Goal: Find contact information: Obtain details needed to contact an individual or organization

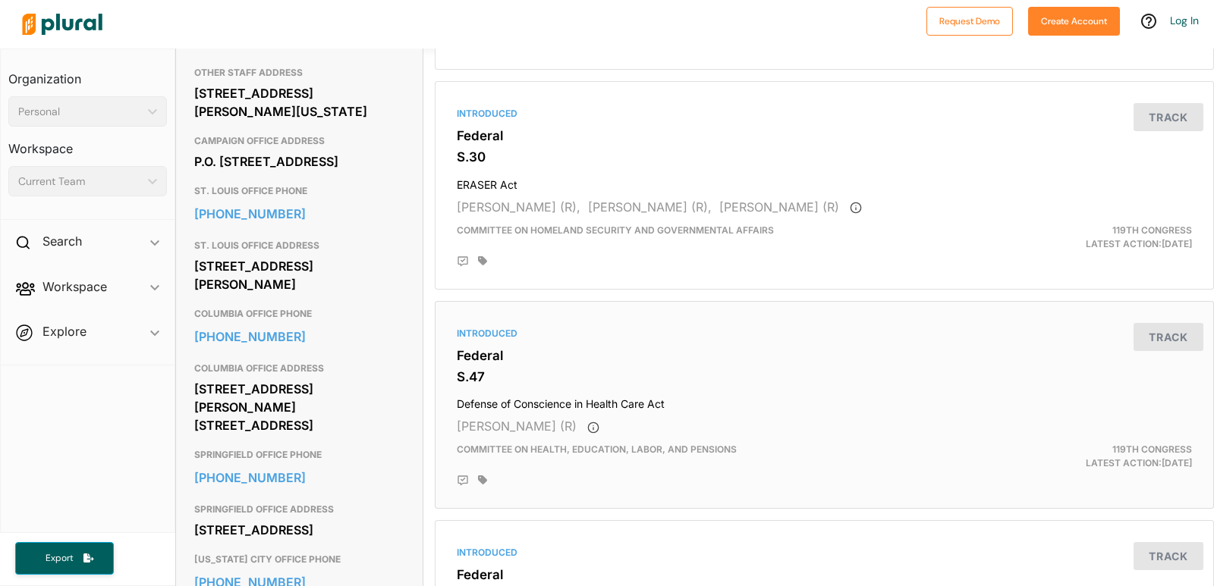
scroll to position [759, 0]
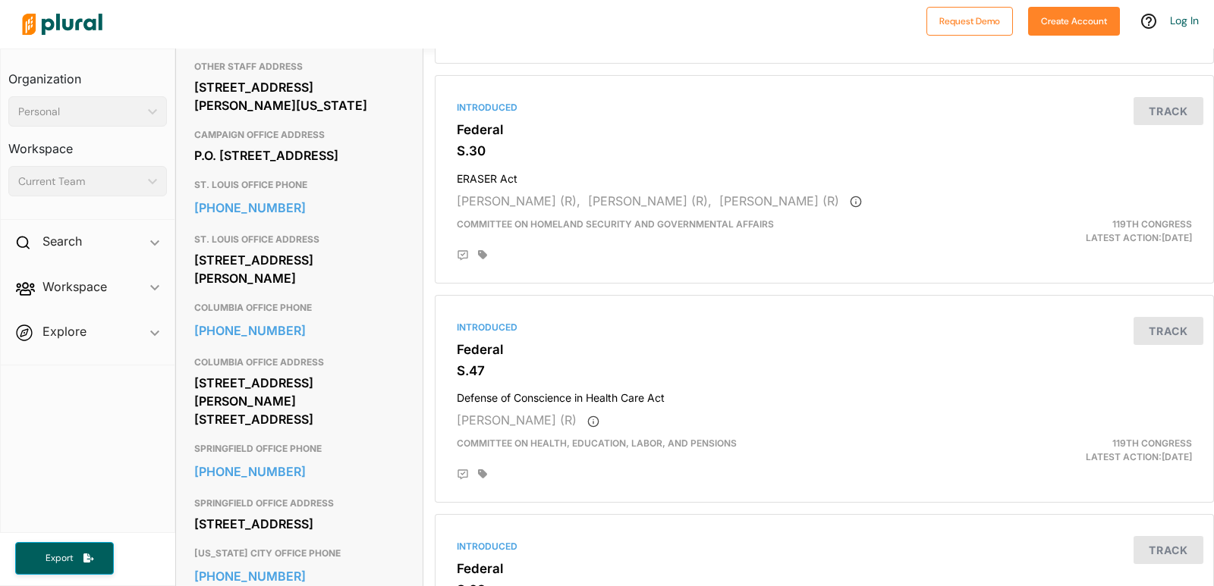
drag, startPoint x: 195, startPoint y: 273, endPoint x: 322, endPoint y: 304, distance: 131.2
click at [322, 290] on div "111 S. 10th St. Suite 23.360 St. Louis, MO 63102" at bounding box center [299, 269] width 210 height 41
copy div "111 S. 10th St. Suite 23.360 St. Louis, MO 63102"
click at [348, 290] on div "111 S. 10th St. Suite 23.360 St. Louis, MO 63102" at bounding box center [299, 269] width 210 height 41
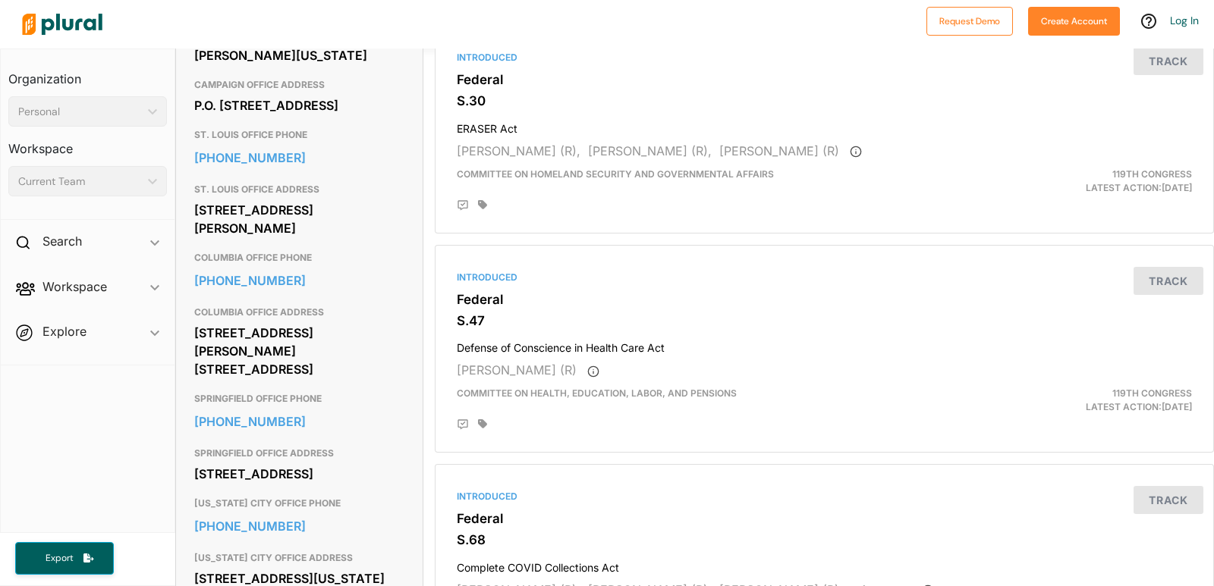
scroll to position [834, 0]
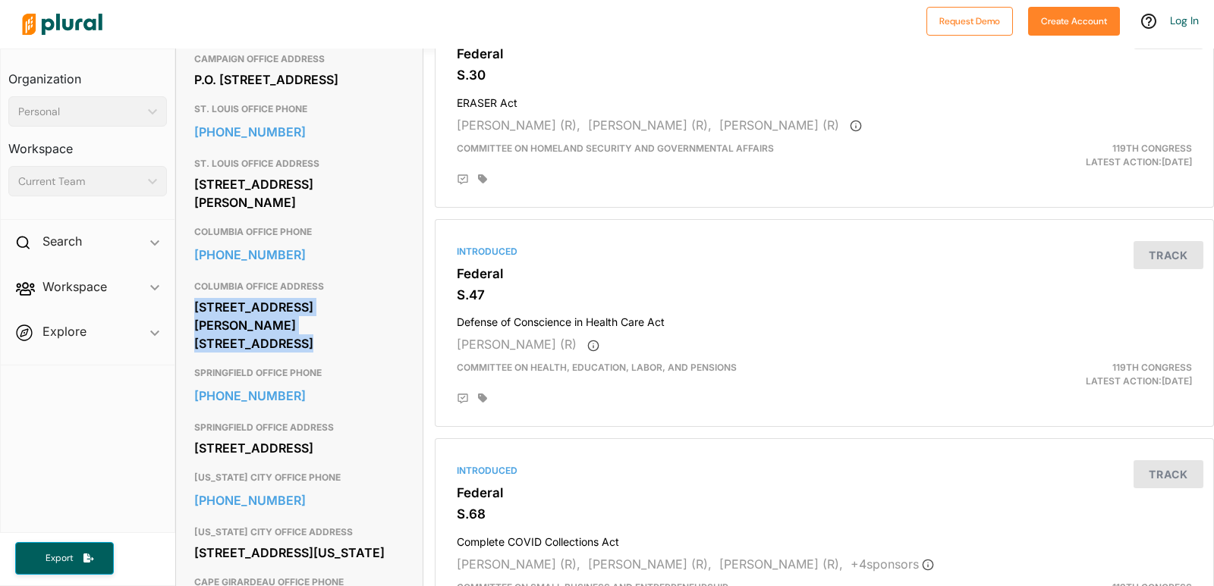
drag, startPoint x: 194, startPoint y: 323, endPoint x: 323, endPoint y: 338, distance: 129.8
click at [323, 338] on div "1123 Wilkes Blvd. Suite 220 Columbia, MO 65201" at bounding box center [299, 325] width 210 height 59
copy div "1123 Wilkes Blvd. Suite 220 Columbia, MO 65201"
click at [346, 460] on div "901 E. St. Louis St. Suite 1604 Springfield, MO 65806" at bounding box center [299, 448] width 210 height 23
drag, startPoint x: 334, startPoint y: 466, endPoint x: 193, endPoint y: 451, distance: 141.8
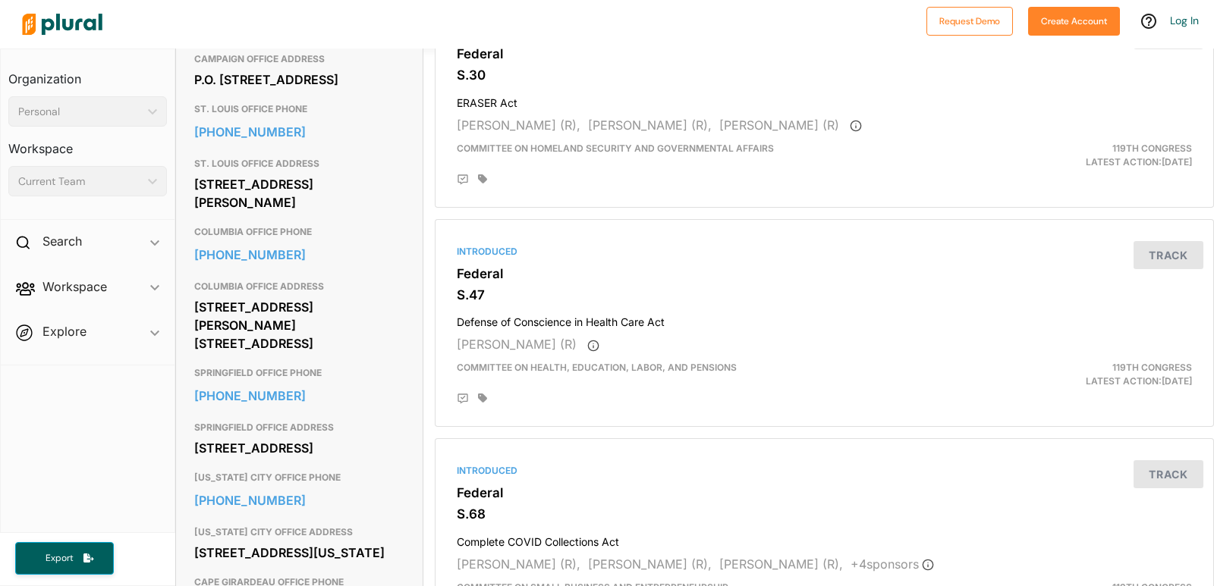
click at [193, 451] on div "Contact Info EMAIL https://www.hawley.senate.gov/contact-senator-hawley/ MAIN O…" at bounding box center [299, 205] width 247 height 1036
copy div "901 E. St. Louis St. Suite 1604 Springfield, MO 65806"
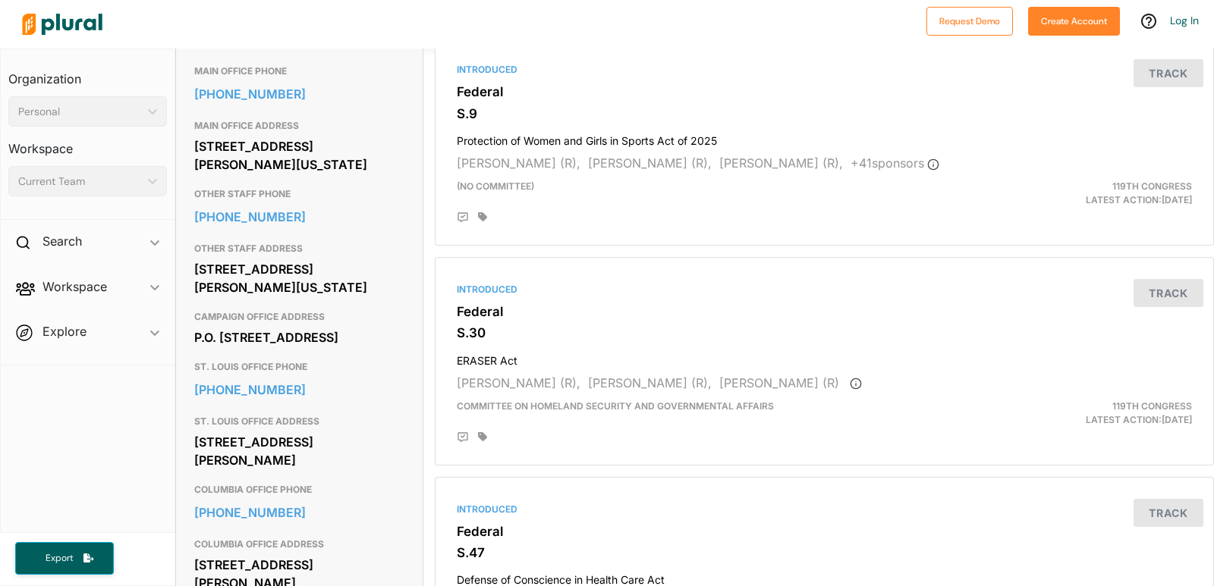
scroll to position [531, 0]
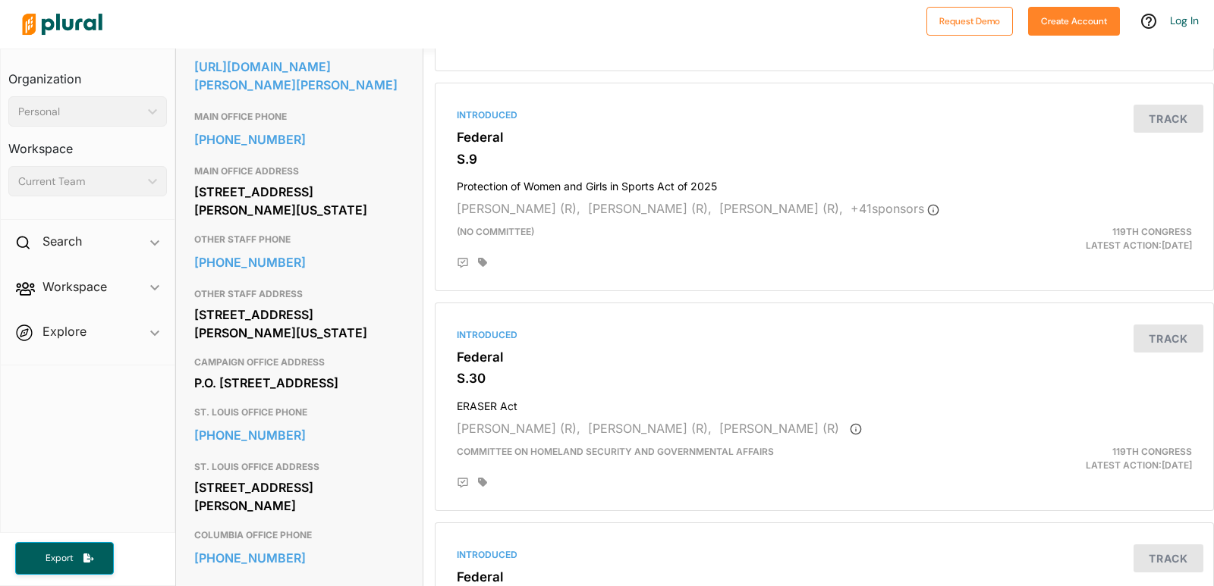
drag, startPoint x: 319, startPoint y: 206, endPoint x: 190, endPoint y: 190, distance: 129.9
click at [190, 190] on div "Contact Info EMAIL https://www.hawley.senate.gov/contact-senator-hawley/ MAIN O…" at bounding box center [299, 509] width 247 height 1036
copy div "381 Russell Senate Office Building Washington, DC 20510"
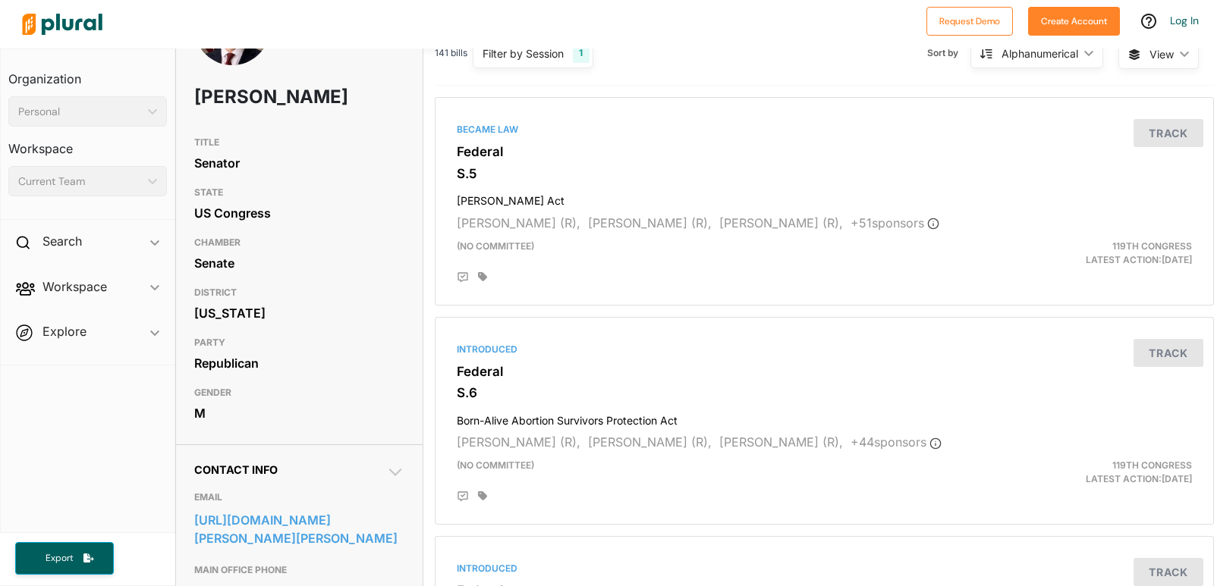
scroll to position [76, 0]
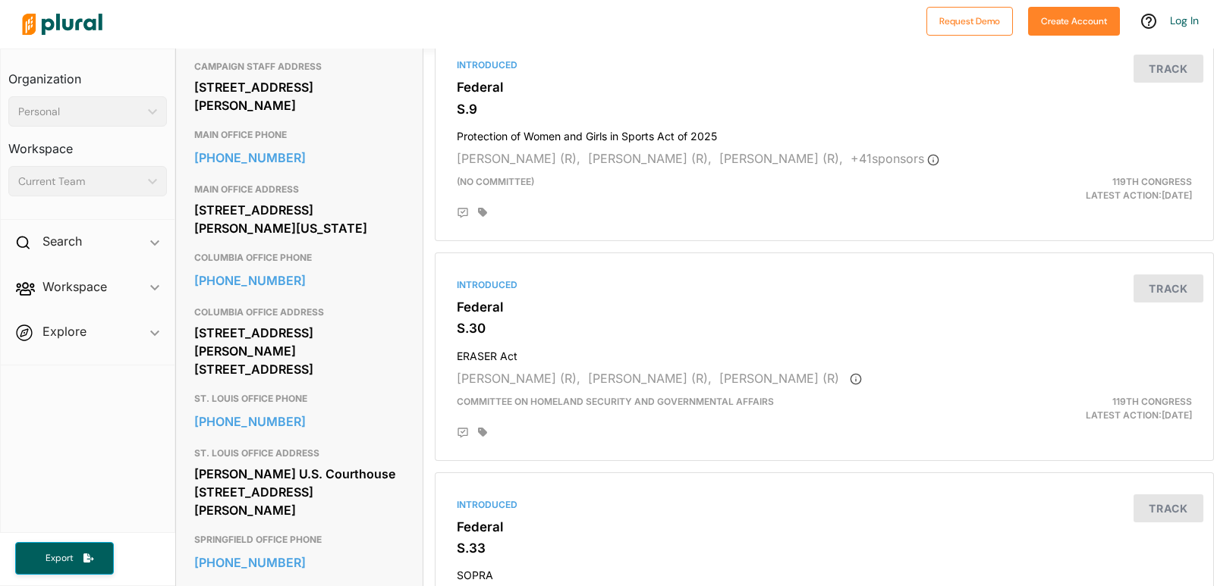
scroll to position [683, 0]
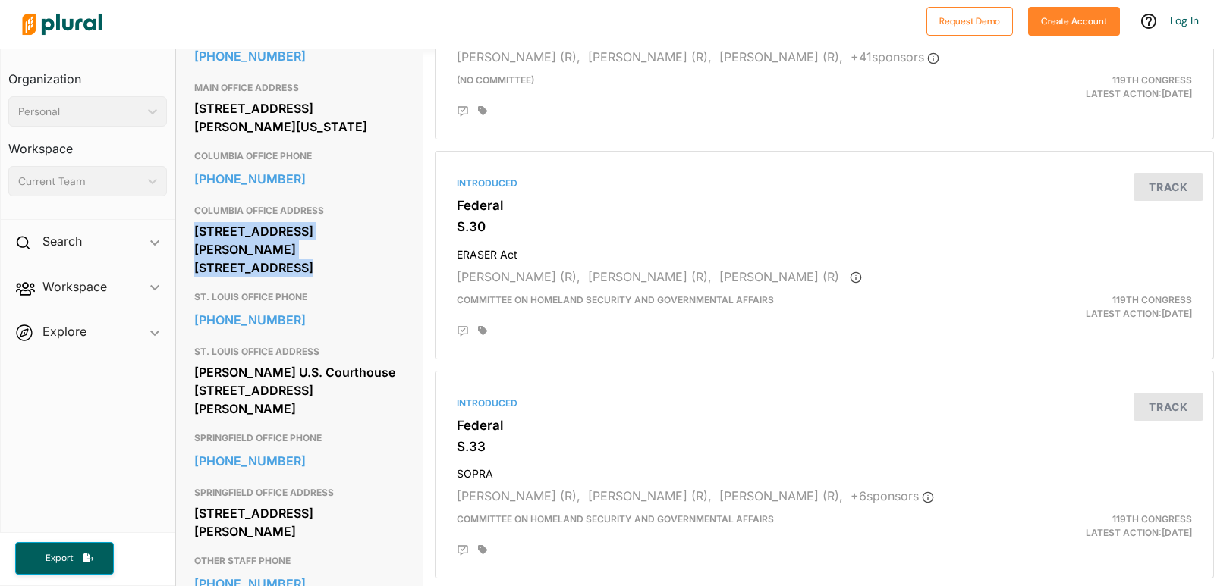
drag, startPoint x: 193, startPoint y: 231, endPoint x: 340, endPoint y: 252, distance: 147.9
click at [340, 252] on div "Contact Info EMAIL [URL][DOMAIN_NAME][PERSON_NAME] CAMPAIGN STAFF ADDRESS [STRE…" at bounding box center [299, 374] width 247 height 1071
copy div "[STREET_ADDRESS][PERSON_NAME] [STREET_ADDRESS]"
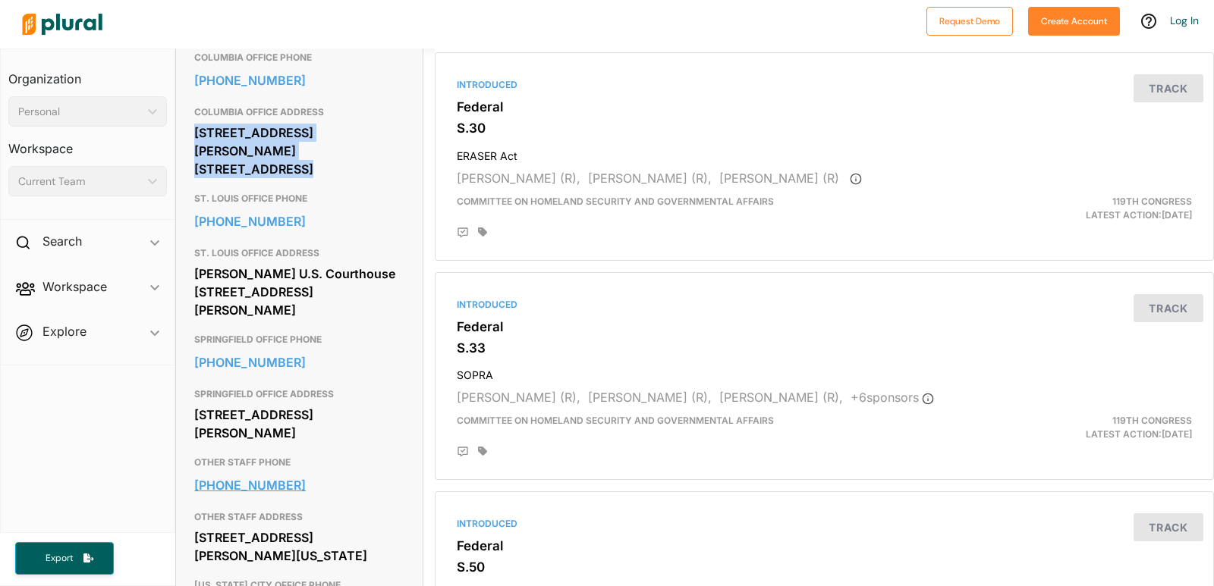
scroll to position [759, 0]
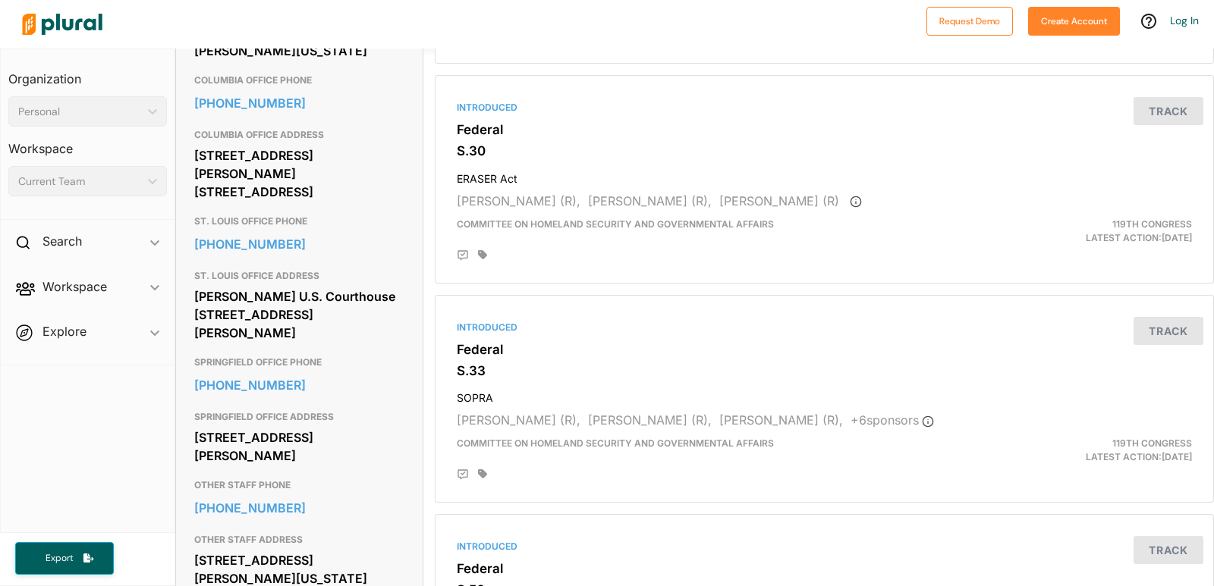
click at [387, 285] on div "[PERSON_NAME] U.S. Courthouse [STREET_ADDRESS][PERSON_NAME]" at bounding box center [299, 314] width 210 height 59
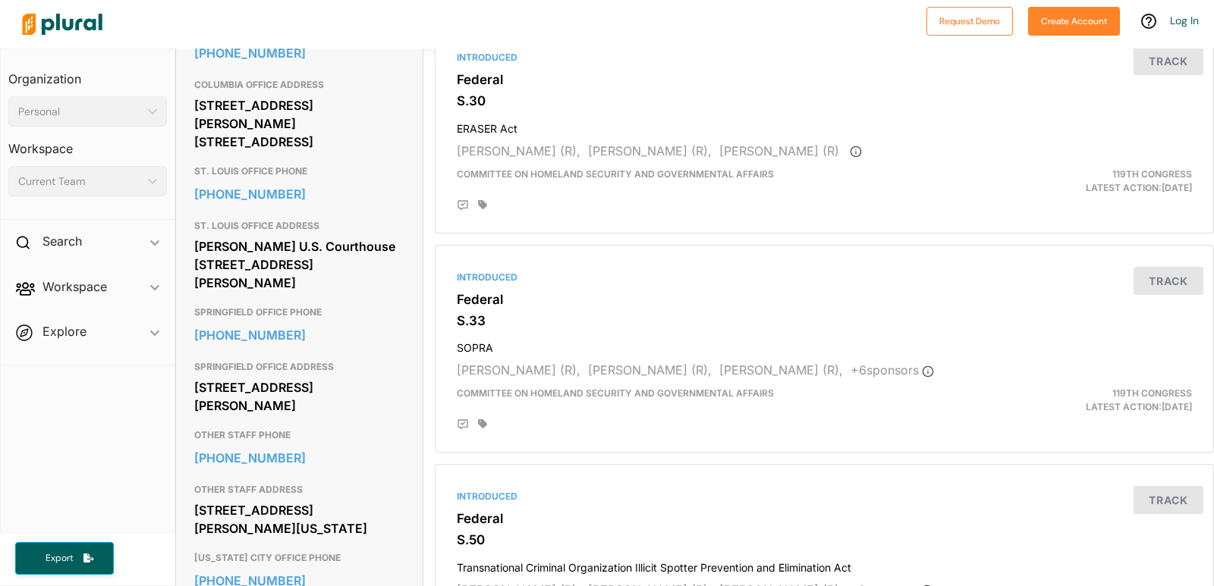
scroll to position [834, 0]
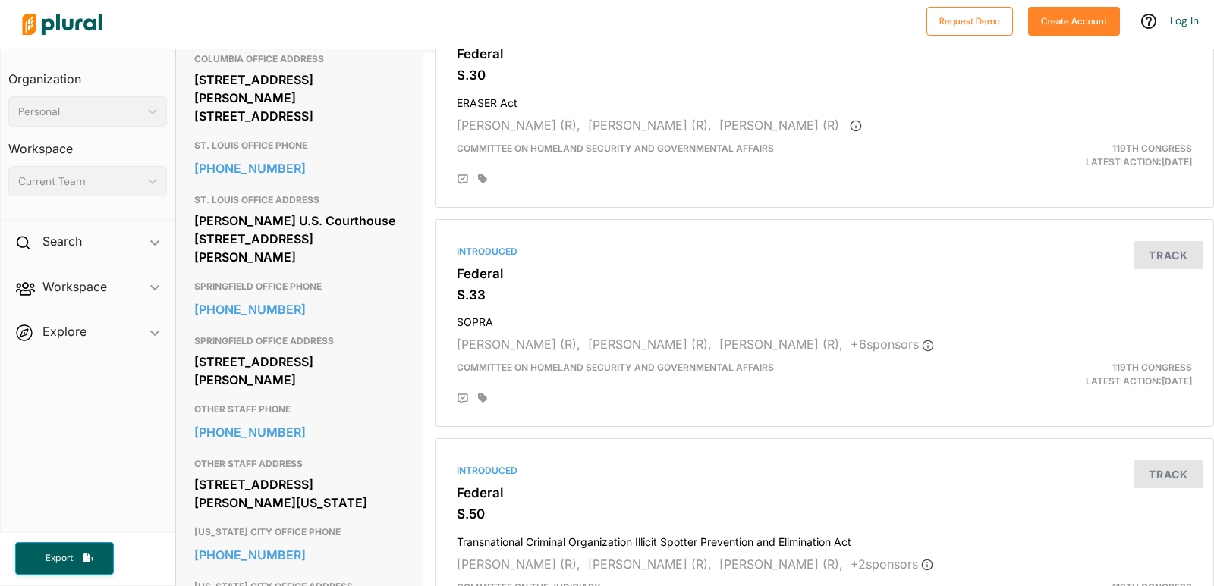
drag, startPoint x: 387, startPoint y: 365, endPoint x: 215, endPoint y: 361, distance: 171.5
click at [215, 361] on div "[STREET_ADDRESS][PERSON_NAME]" at bounding box center [299, 370] width 210 height 41
click at [384, 253] on div "[PERSON_NAME] U.S. Courthouse [STREET_ADDRESS][PERSON_NAME]" at bounding box center [299, 238] width 210 height 59
drag, startPoint x: 338, startPoint y: 379, endPoint x: 178, endPoint y: 358, distance: 162.1
click at [178, 358] on div "Contact Info EMAIL [URL][DOMAIN_NAME][PERSON_NAME] CAMPAIGN STAFF ADDRESS [STRE…" at bounding box center [299, 222] width 247 height 1071
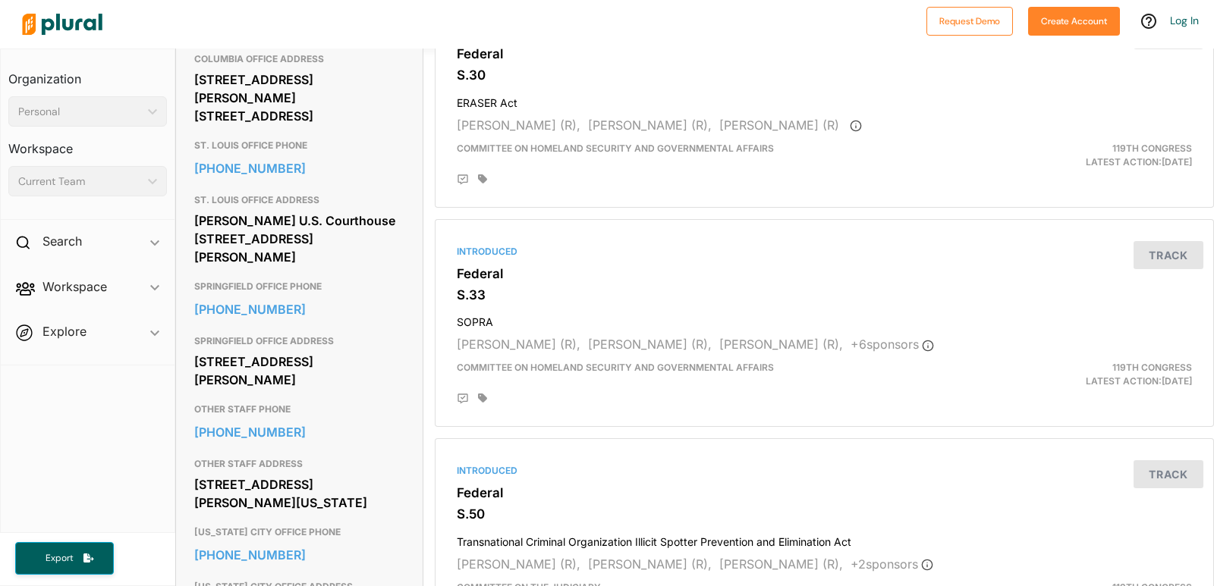
copy div "[STREET_ADDRESS][PERSON_NAME]"
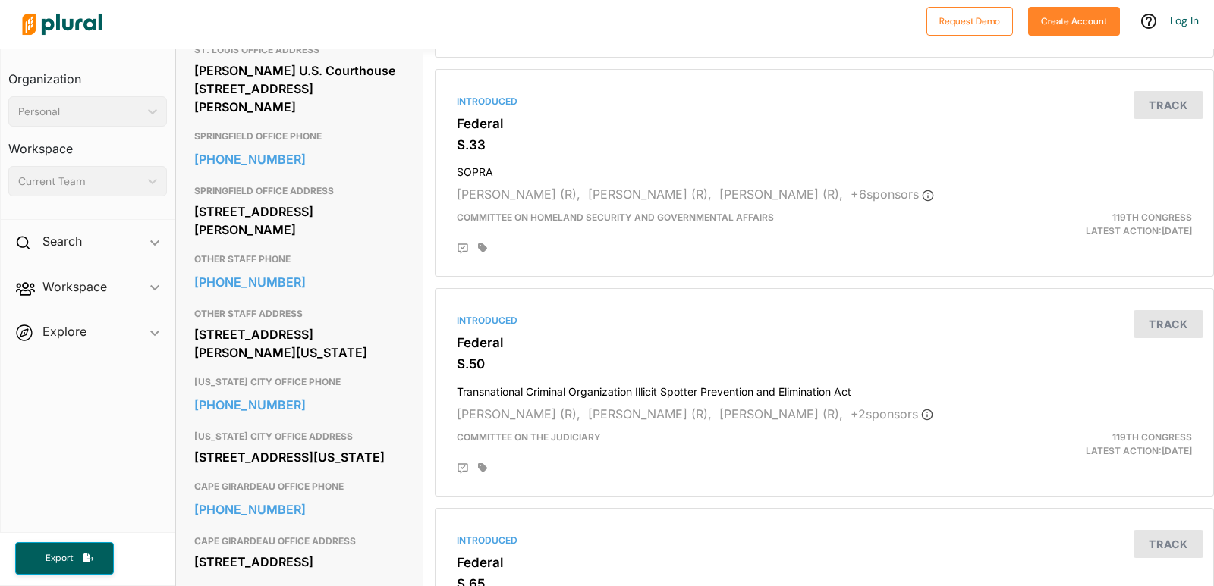
scroll to position [986, 0]
click at [349, 348] on div "[STREET_ADDRESS][PERSON_NAME][US_STATE]" at bounding box center [299, 342] width 210 height 41
drag, startPoint x: 332, startPoint y: 351, endPoint x: 190, endPoint y: 325, distance: 145.1
click at [190, 325] on div "Contact Info EMAIL [URL][DOMAIN_NAME][PERSON_NAME] CAMPAIGN STAFF ADDRESS [STRE…" at bounding box center [299, 71] width 247 height 1071
copy div "[STREET_ADDRESS][PERSON_NAME][US_STATE]"
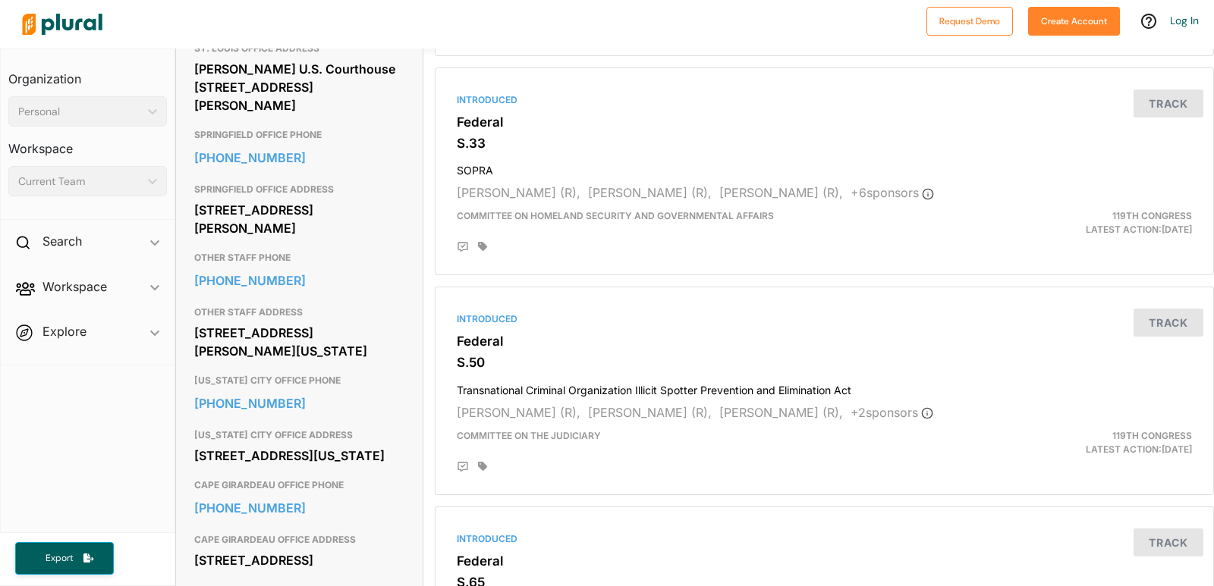
click at [391, 442] on h3 "[US_STATE] CITY OFFICE ADDRESS" at bounding box center [299, 435] width 210 height 18
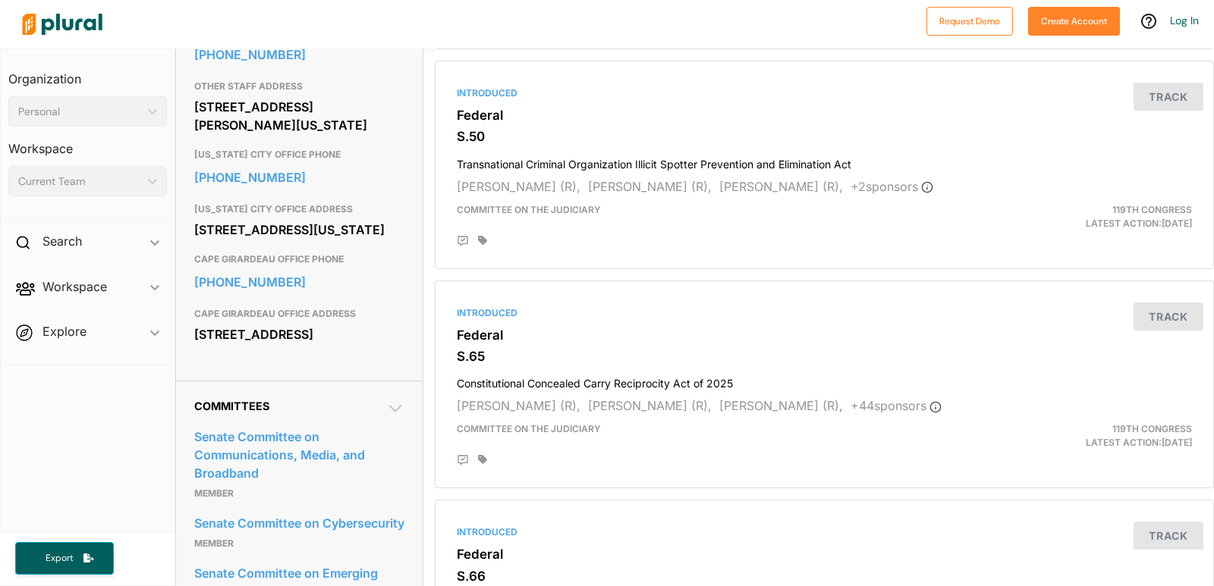
scroll to position [1214, 0]
drag, startPoint x: 340, startPoint y: 265, endPoint x: 181, endPoint y: 225, distance: 164.3
copy div "[STREET_ADDRESS][US_STATE]"
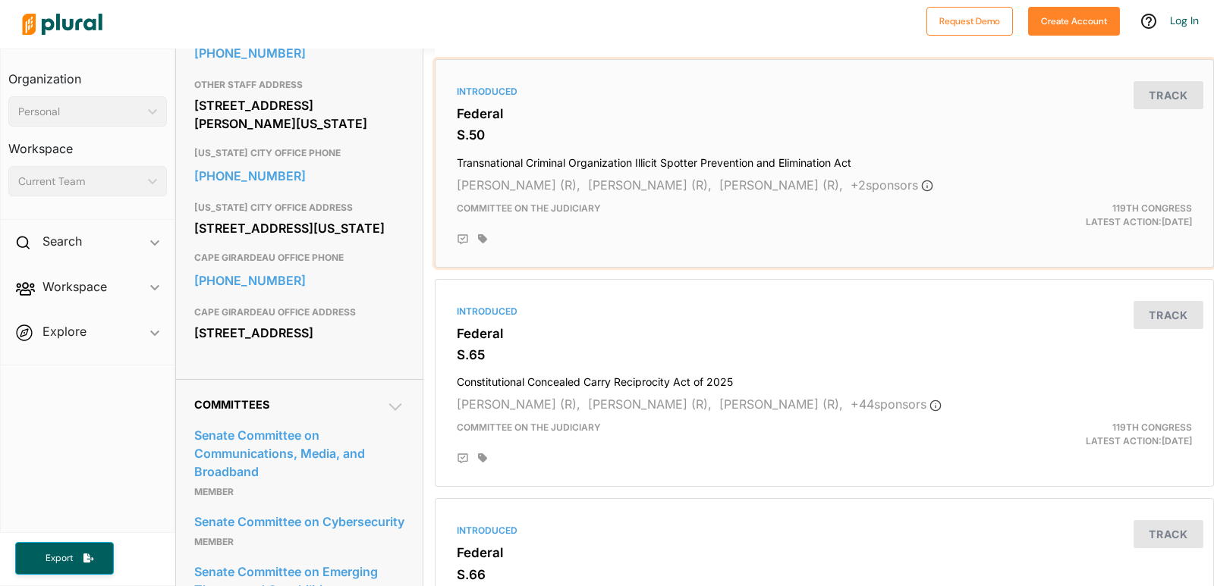
drag, startPoint x: 929, startPoint y: 129, endPoint x: 921, endPoint y: 127, distance: 8.5
click at [929, 129] on h3 "S.50" at bounding box center [824, 134] width 735 height 15
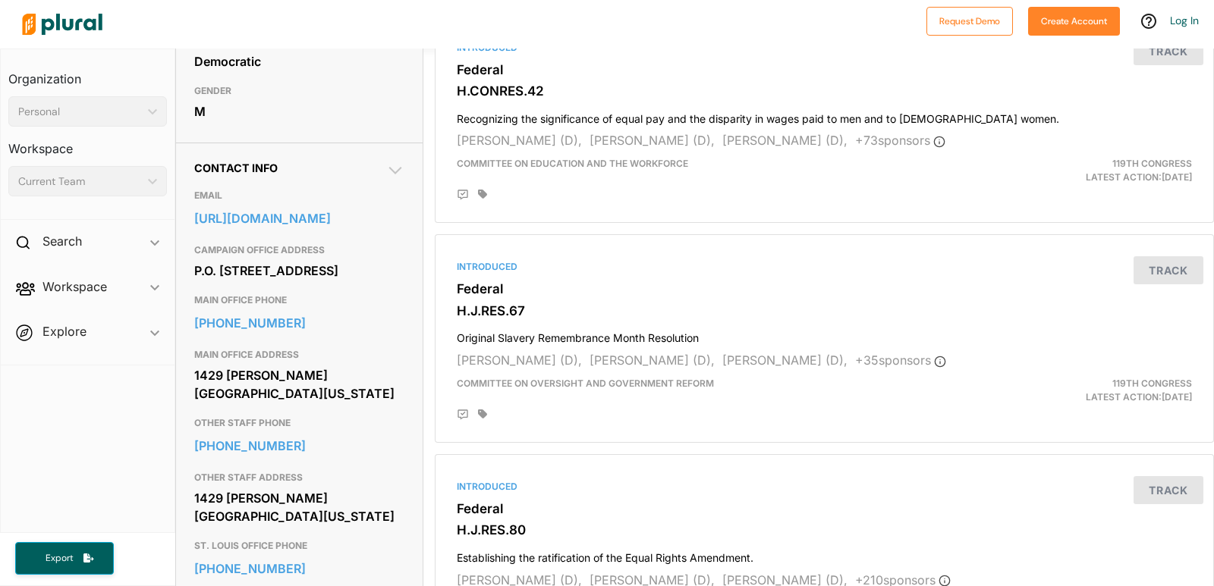
scroll to position [531, 0]
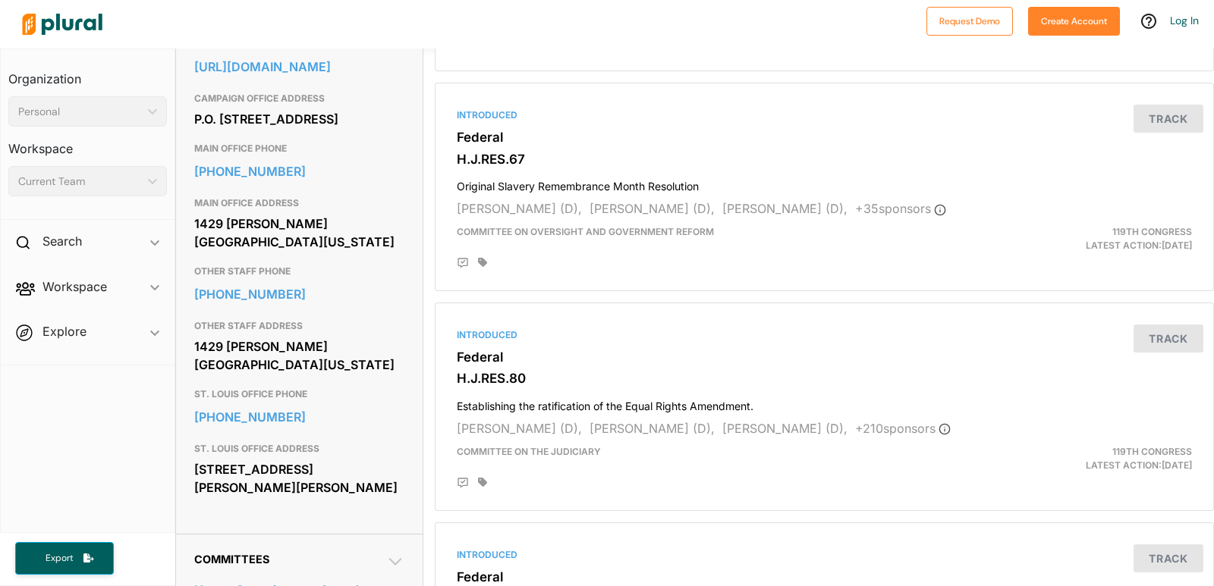
drag, startPoint x: 196, startPoint y: 279, endPoint x: 331, endPoint y: 315, distance: 138.9
click at [331, 253] on div "1429 Longworth House Office Building Washington, DC 20515" at bounding box center [299, 232] width 210 height 41
copy div "1429 Longworth House Office Building Washington, DC 20515"
click at [372, 253] on div "1429 Longworth House Office Building Washington, DC 20515" at bounding box center [299, 232] width 210 height 41
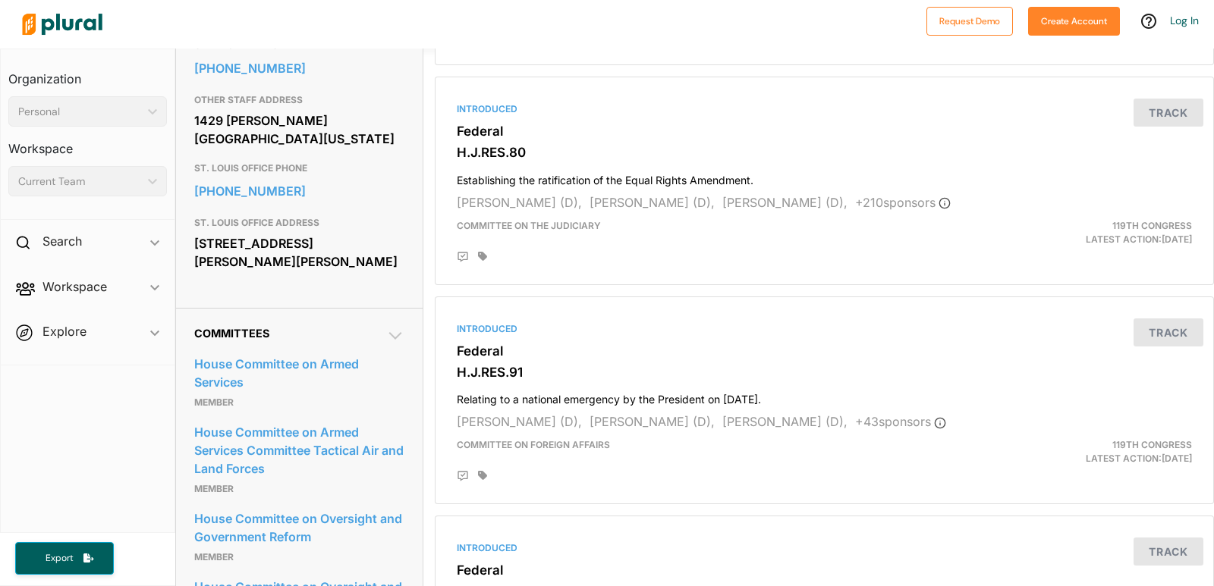
scroll to position [759, 0]
drag, startPoint x: 316, startPoint y: 352, endPoint x: 194, endPoint y: 332, distance: 123.7
click at [194, 272] on div "1191 Dr. Martin Luther King Drive St. Louis, MO 63101" at bounding box center [299, 251] width 210 height 41
copy div "1191 Dr. Martin Luther King Drive St. Louis, MO 63101"
click at [347, 272] on div "1191 Dr. Martin Luther King Drive St. Louis, MO 63101" at bounding box center [299, 251] width 210 height 41
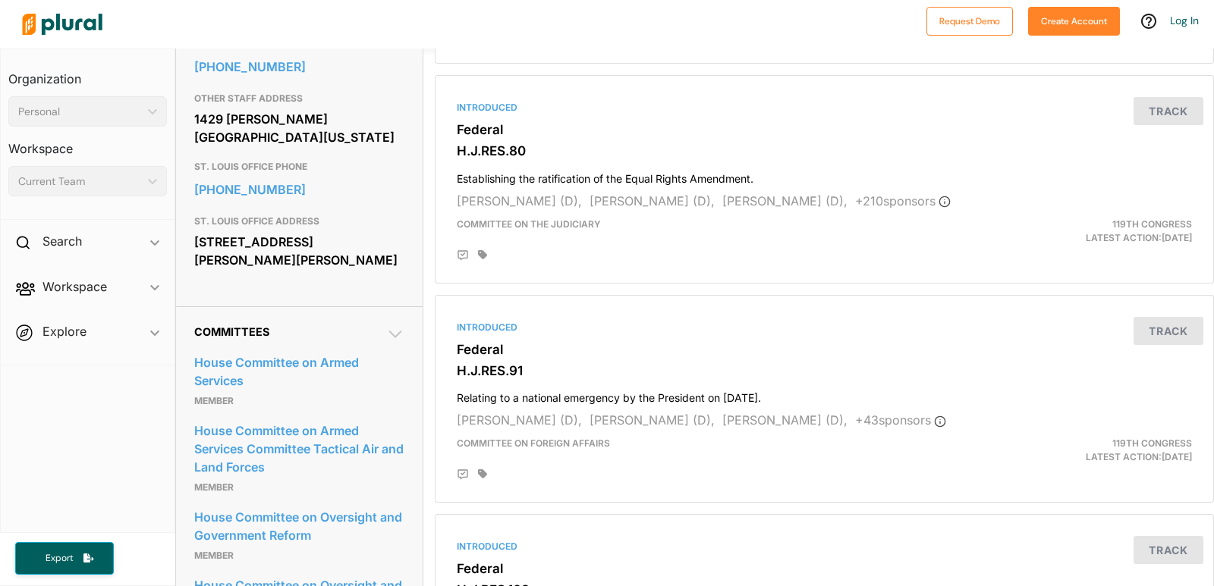
click at [250, 272] on div "1191 Dr. Martin Luther King Drive St. Louis, MO 63101" at bounding box center [299, 251] width 210 height 41
